Goal: Find specific page/section: Find specific page/section

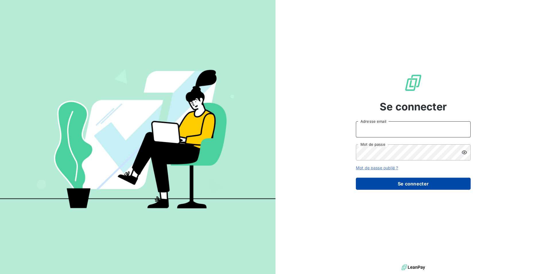
type input "[EMAIL_ADDRESS][DOMAIN_NAME]"
click at [430, 183] on button "Se connecter" at bounding box center [413, 183] width 115 height 12
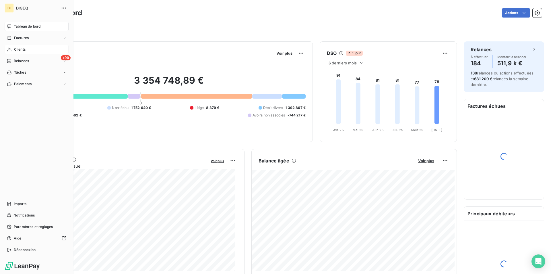
click at [28, 48] on div "Clients" at bounding box center [37, 49] width 64 height 9
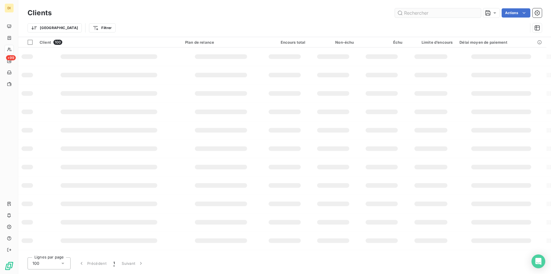
click at [421, 15] on input "text" at bounding box center [438, 12] width 86 height 9
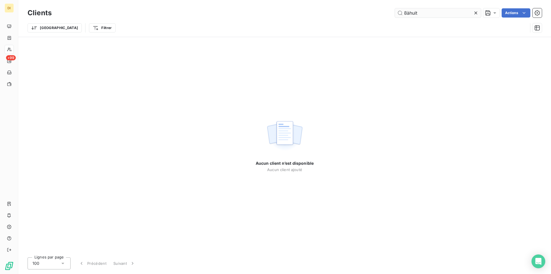
click at [405, 12] on input "8àhuit" at bounding box center [438, 12] width 86 height 9
drag, startPoint x: 435, startPoint y: 10, endPoint x: 393, endPoint y: 17, distance: 42.2
click at [393, 17] on div "huitàhuit Actions" at bounding box center [300, 12] width 483 height 9
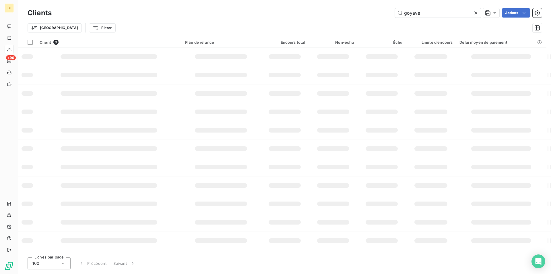
type input "goyave"
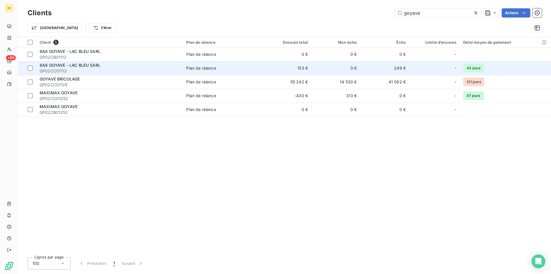
click at [94, 67] on span "8A8 GOYAVE - LAC BLEU SARL" at bounding box center [70, 65] width 61 height 5
